Goal: Transaction & Acquisition: Purchase product/service

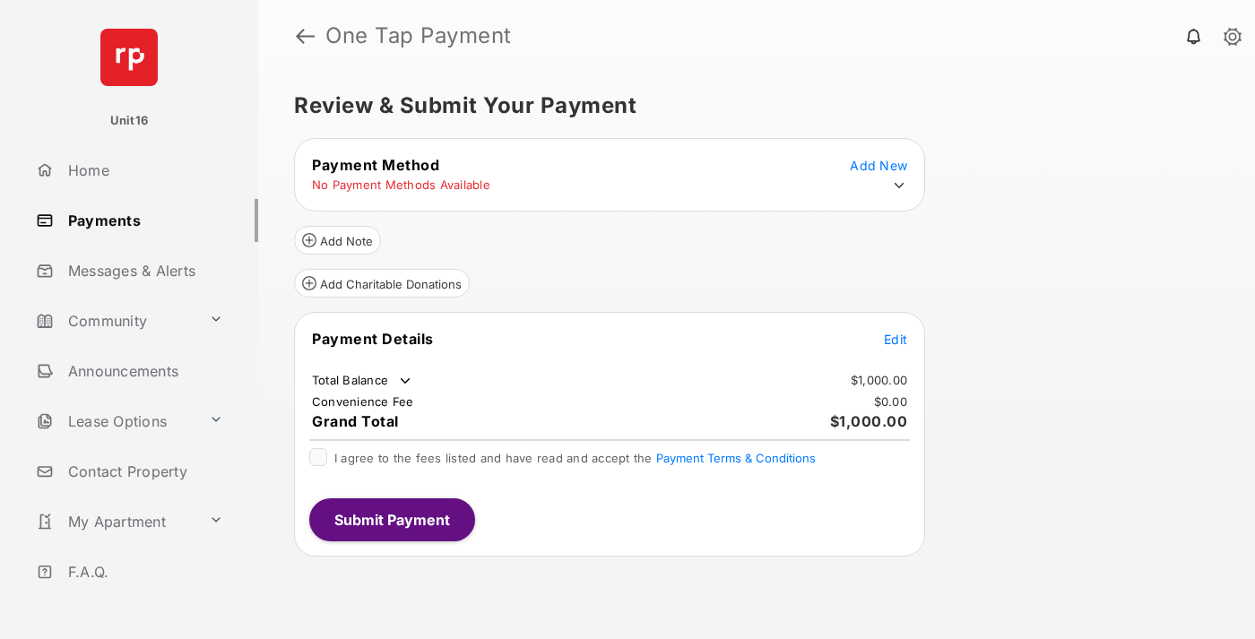
click at [896, 347] on span "Edit" at bounding box center [895, 339] width 23 height 15
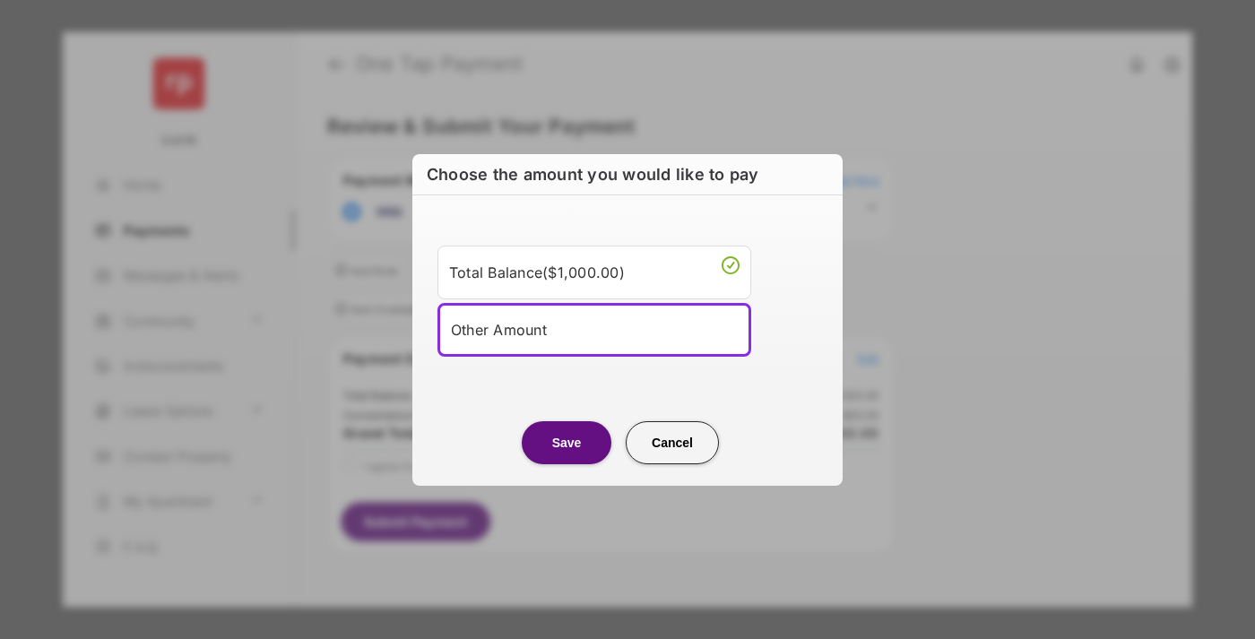
click at [595, 329] on div "Other Amount" at bounding box center [594, 330] width 287 height 27
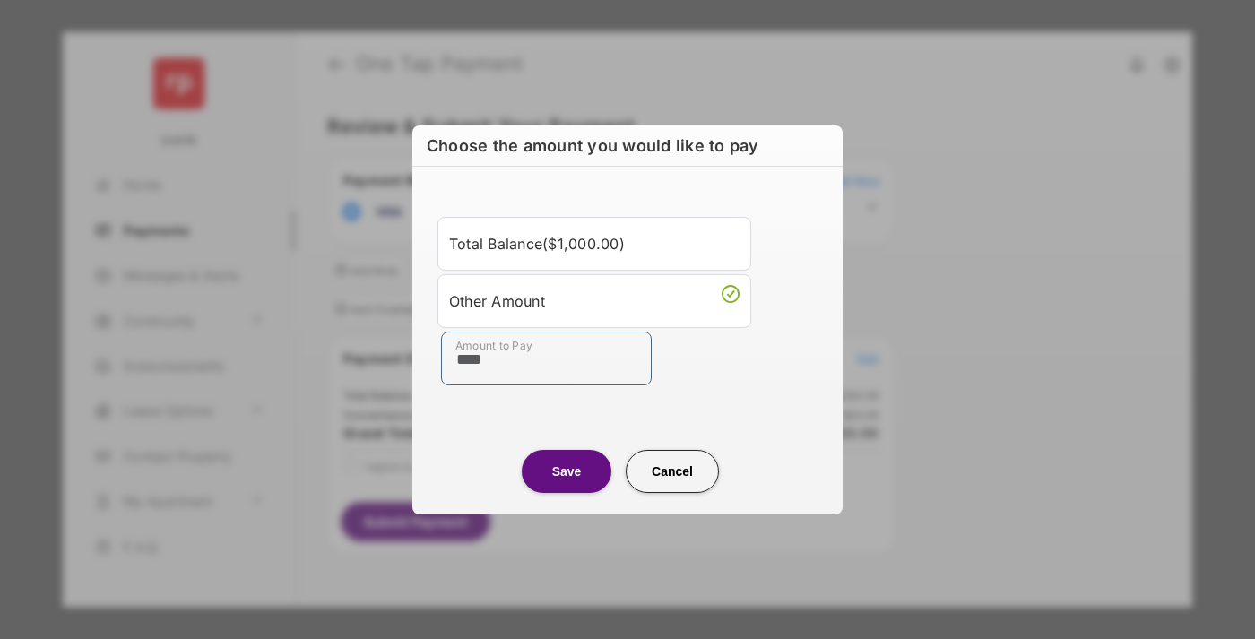
type input "****"
click at [567, 471] on button "Save" at bounding box center [567, 471] width 90 height 43
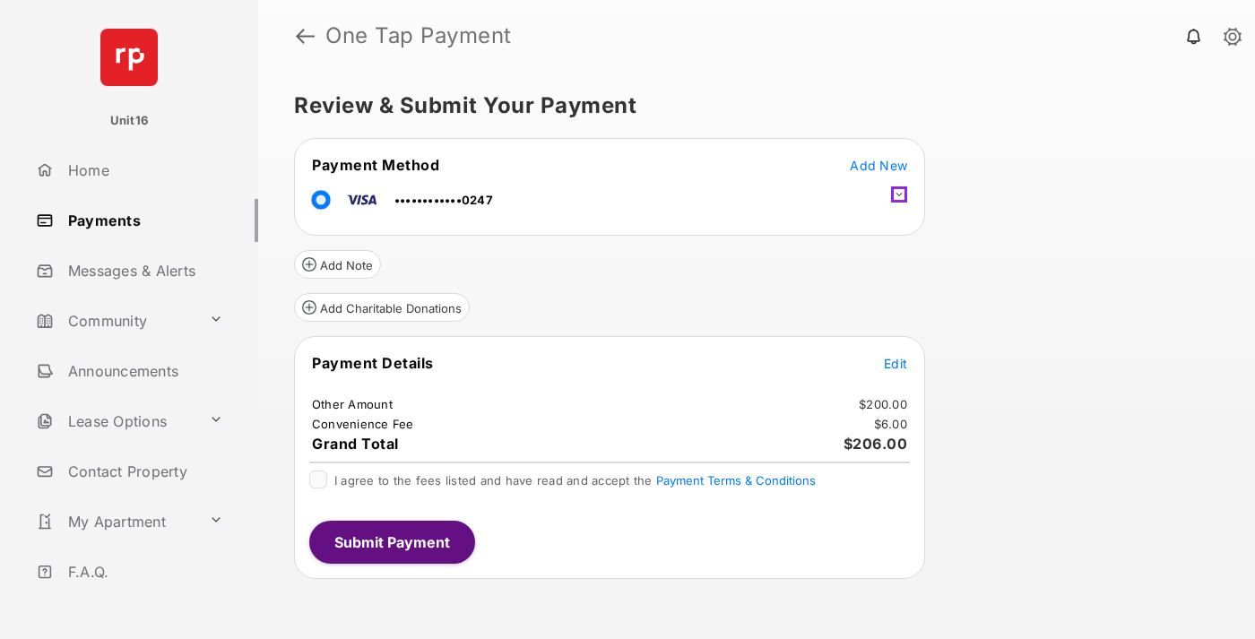
click at [899, 195] on icon at bounding box center [899, 195] width 16 height 16
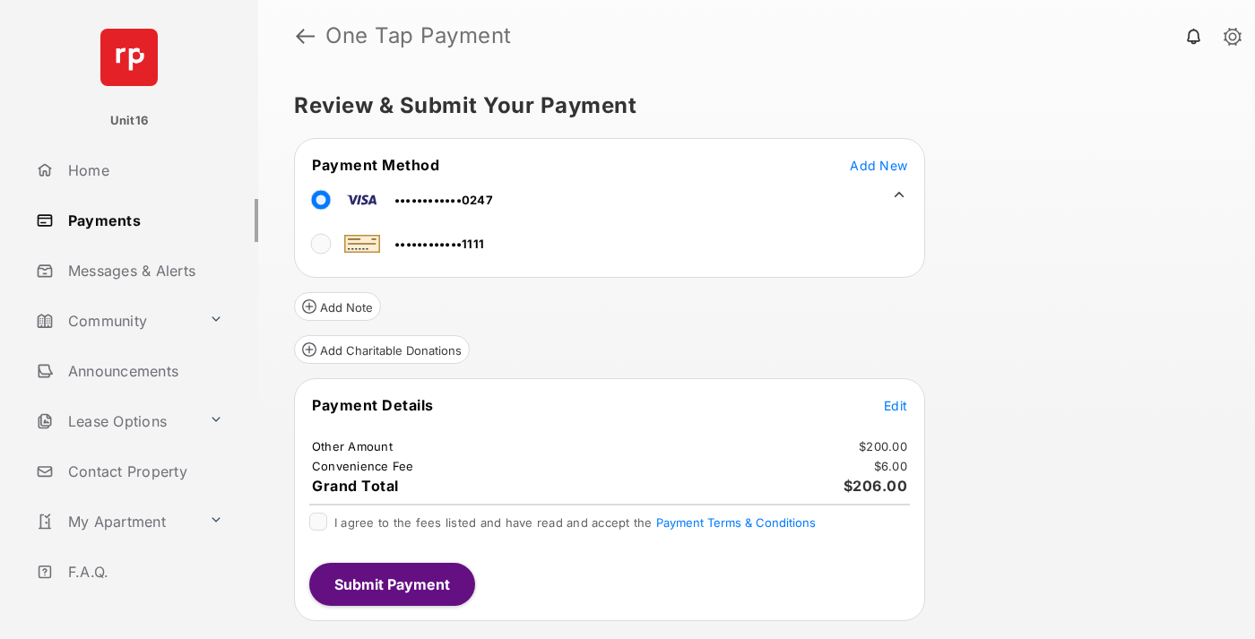
click at [896, 405] on span "Edit" at bounding box center [895, 405] width 23 height 15
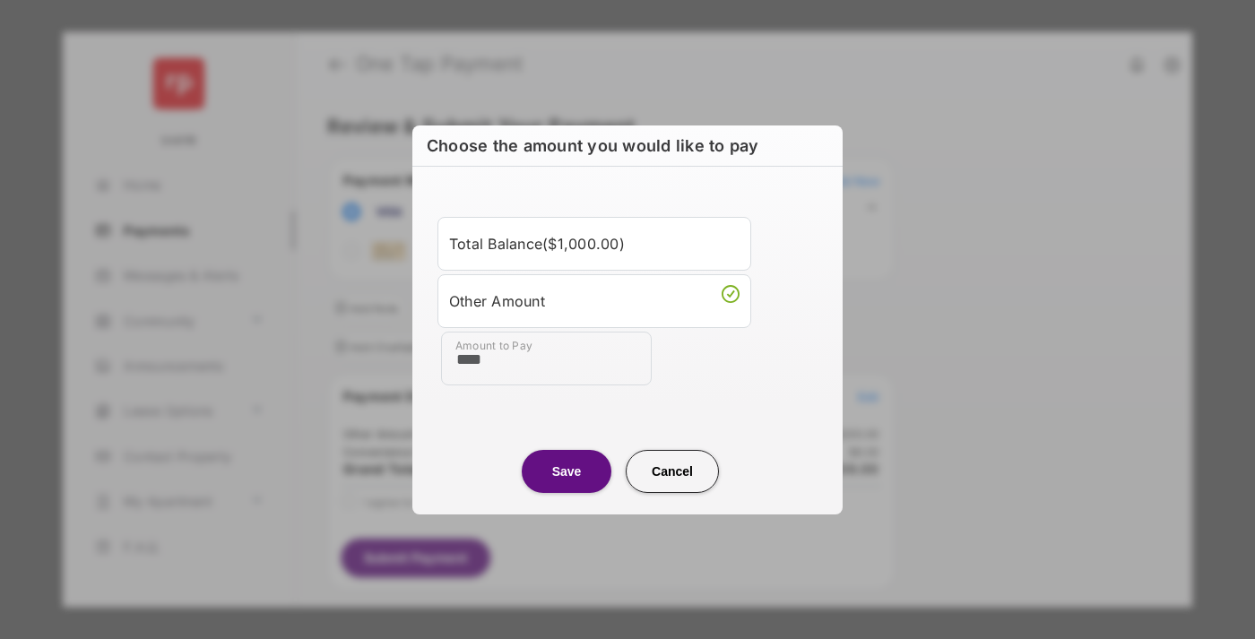
click at [567, 471] on button "Save" at bounding box center [567, 471] width 90 height 43
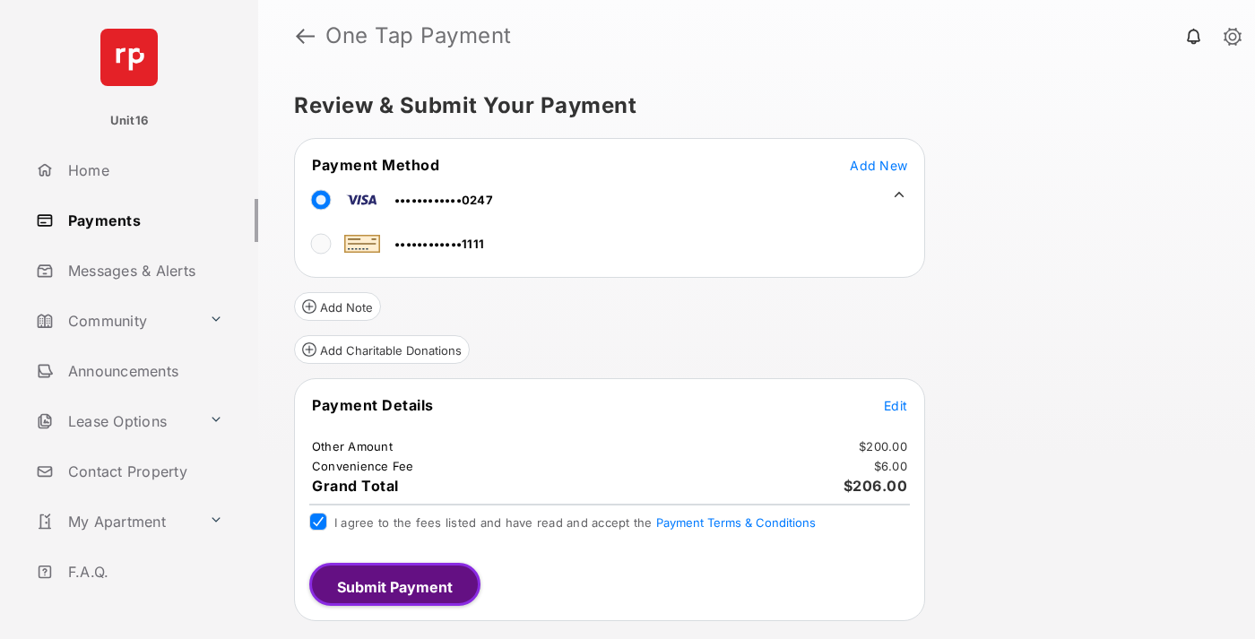
click at [391, 584] on button "Submit Payment" at bounding box center [394, 584] width 171 height 43
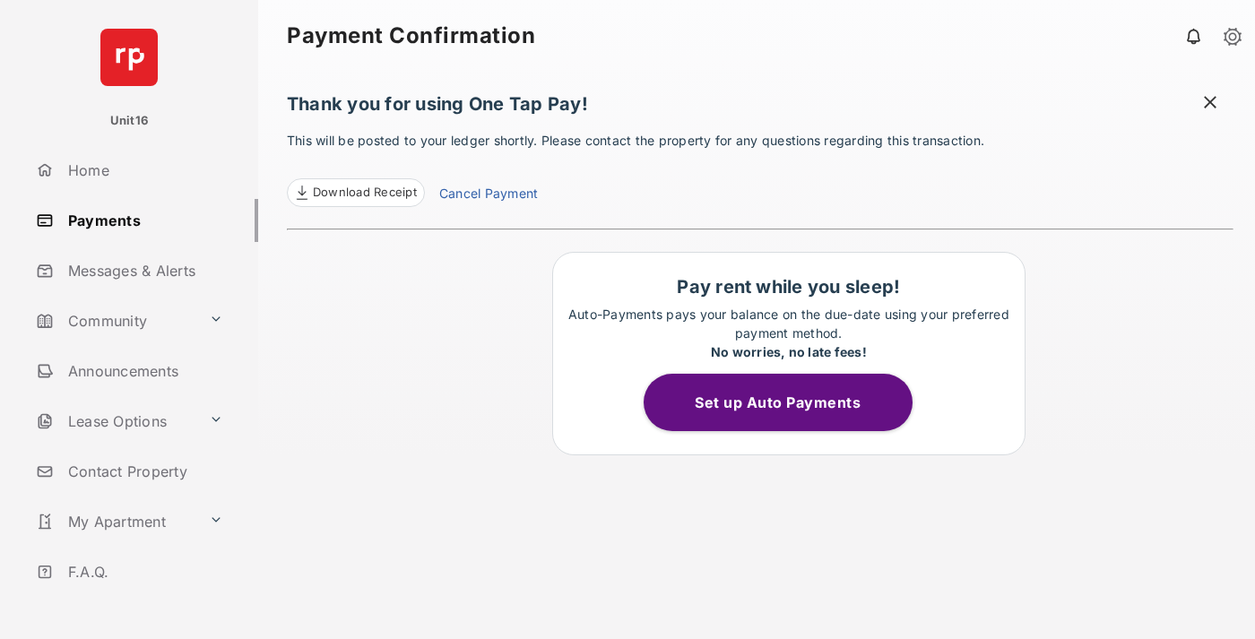
click at [488, 195] on link "Cancel Payment" at bounding box center [488, 195] width 99 height 23
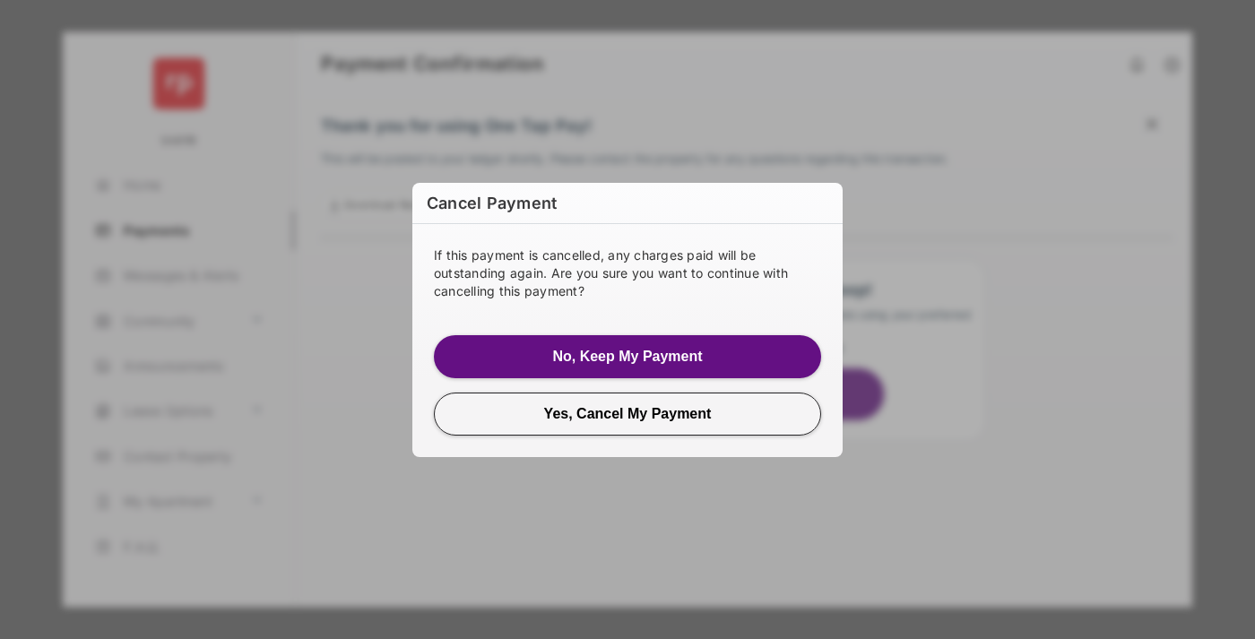
click at [628, 413] on button "Yes, Cancel My Payment" at bounding box center [627, 414] width 387 height 43
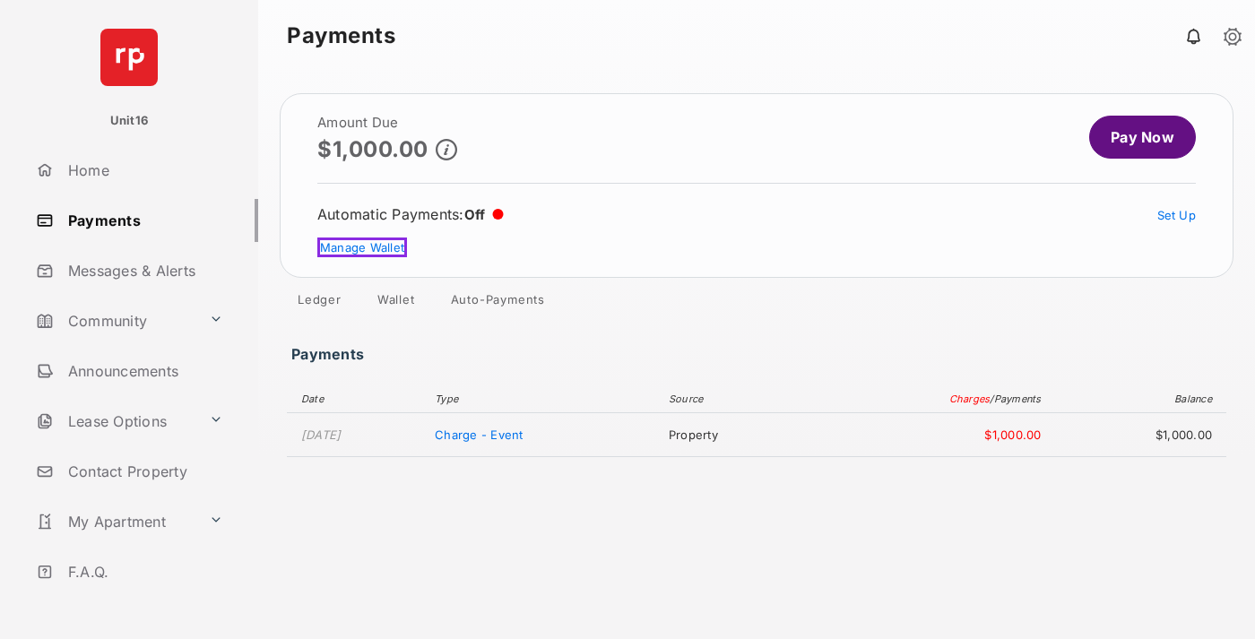
click at [360, 248] on link "Manage Wallet" at bounding box center [362, 248] width 90 height 20
